Goal: Task Accomplishment & Management: Use online tool/utility

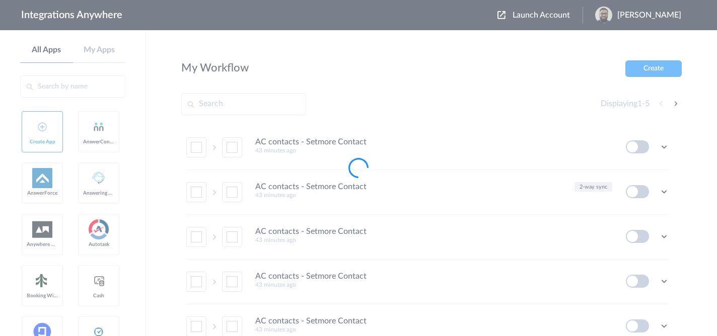
click at [559, 0] on div at bounding box center [358, 168] width 717 height 336
click at [550, 9] on div at bounding box center [358, 168] width 717 height 336
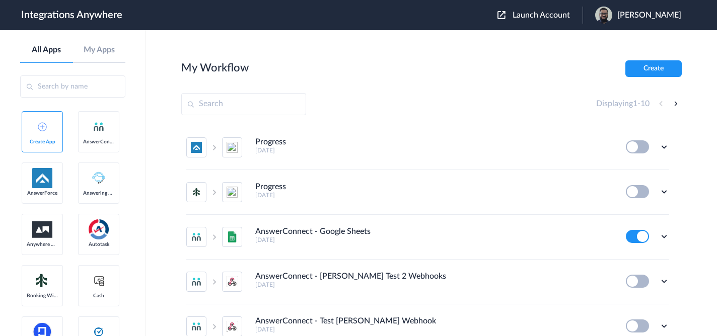
click at [550, 18] on span "Launch Account" at bounding box center [540, 15] width 57 height 8
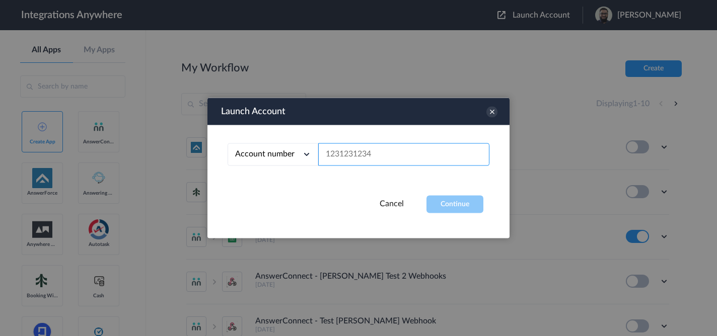
click at [356, 162] on input "text" at bounding box center [403, 154] width 171 height 23
paste input "8284191128"
type input "8284191128"
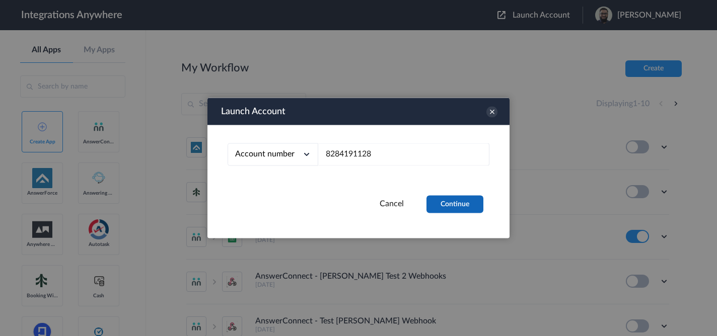
click at [443, 199] on button "Continue" at bounding box center [454, 205] width 57 height 18
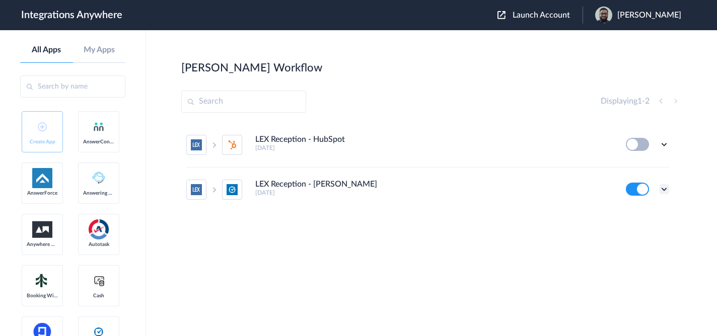
click at [665, 194] on icon at bounding box center [664, 189] width 10 height 10
click at [655, 204] on li "Edit" at bounding box center [635, 212] width 65 height 19
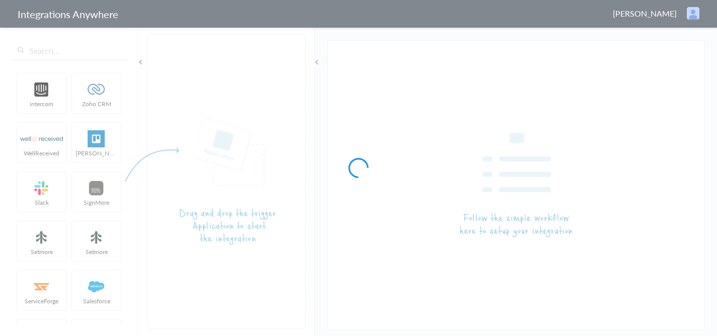
type input "LEX Reception - [PERSON_NAME]"
